Goal: Navigation & Orientation: Find specific page/section

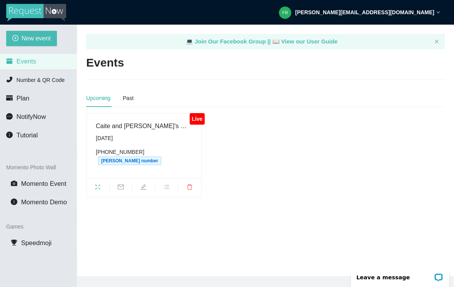
click at [93, 178] on ul at bounding box center [143, 187] width 115 height 19
click at [99, 184] on icon "fullscreen" at bounding box center [98, 187] width 6 height 6
